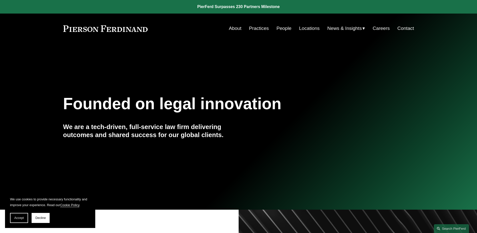
click at [278, 32] on link "People" at bounding box center [284, 29] width 15 height 10
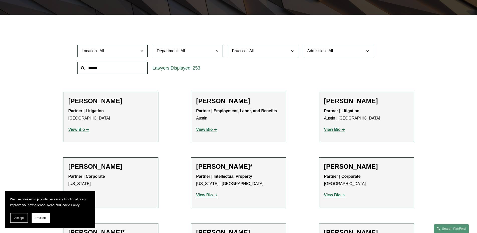
scroll to position [108, 0]
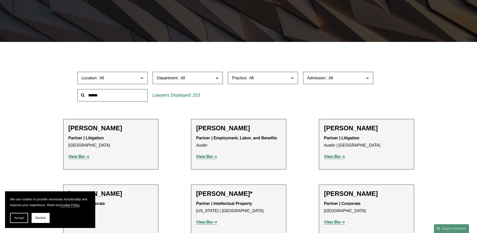
click at [126, 92] on input "text" at bounding box center [112, 95] width 70 height 12
type input "*****"
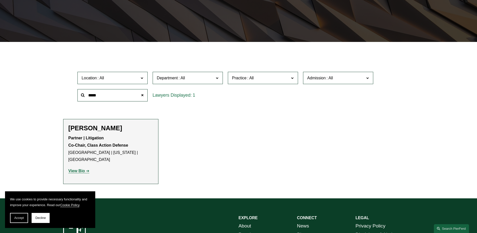
click at [73, 135] on div "[PERSON_NAME] Partner | Litigation Co-Chair, Class Action Defense [GEOGRAPHIC_D…" at bounding box center [110, 151] width 85 height 54
click at [76, 169] on strong "View Bio" at bounding box center [76, 171] width 17 height 4
